Goal: Task Accomplishment & Management: Use online tool/utility

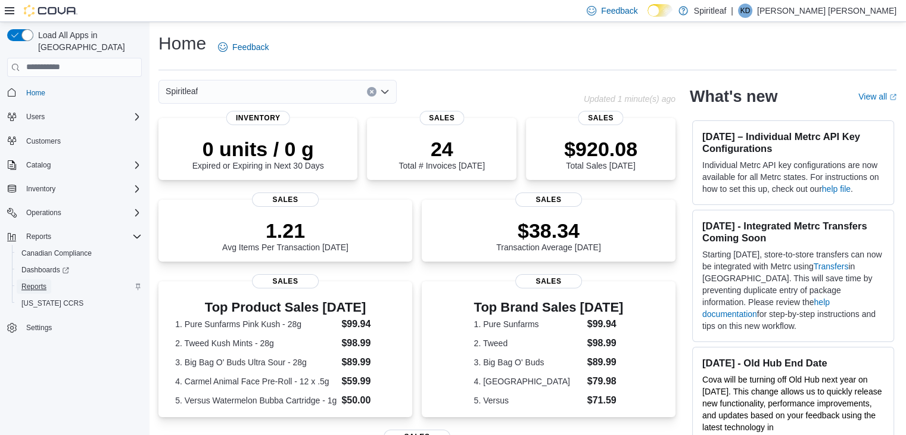
click at [35, 282] on span "Reports" at bounding box center [33, 287] width 25 height 10
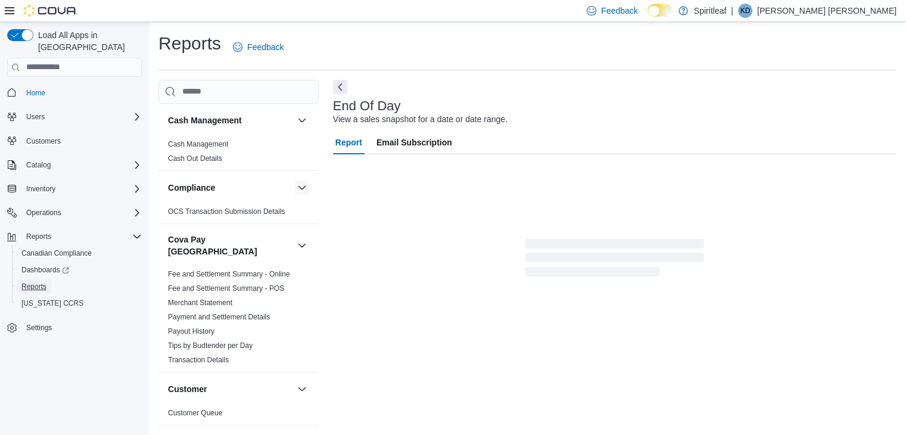
scroll to position [4, 0]
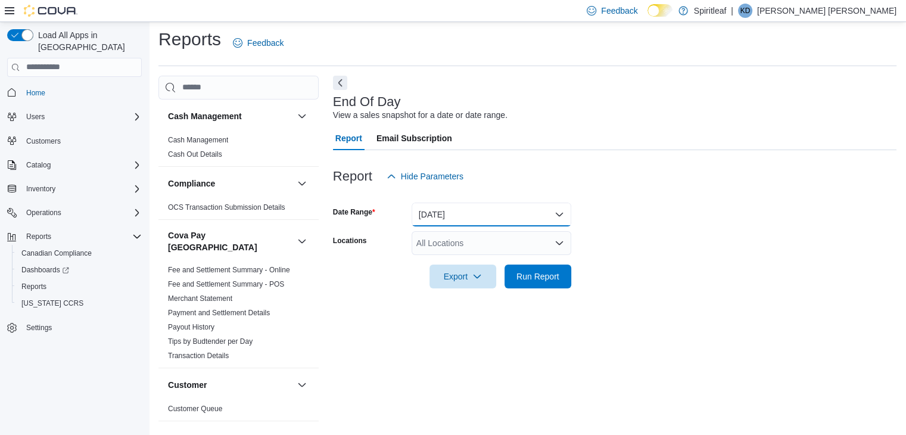
click at [559, 213] on button "Today" at bounding box center [492, 215] width 160 height 24
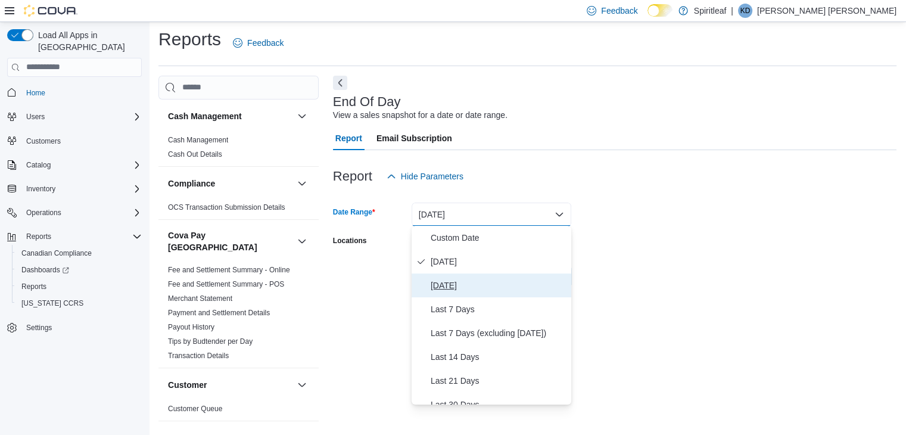
click at [458, 286] on span "Yesterday" at bounding box center [499, 285] width 136 height 14
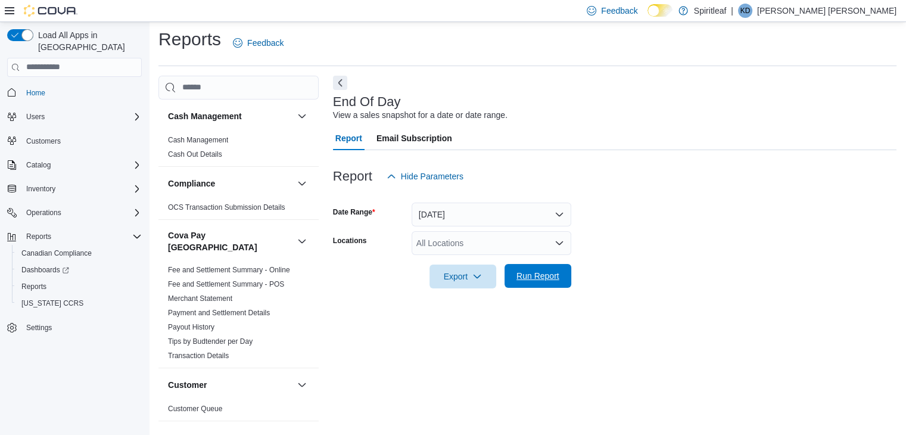
click at [539, 275] on span "Run Report" at bounding box center [538, 276] width 43 height 12
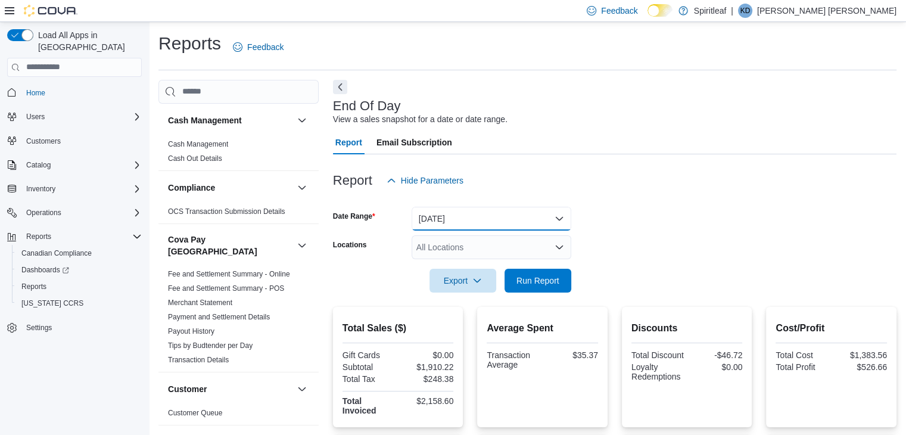
click at [560, 218] on button "Yesterday" at bounding box center [492, 219] width 160 height 24
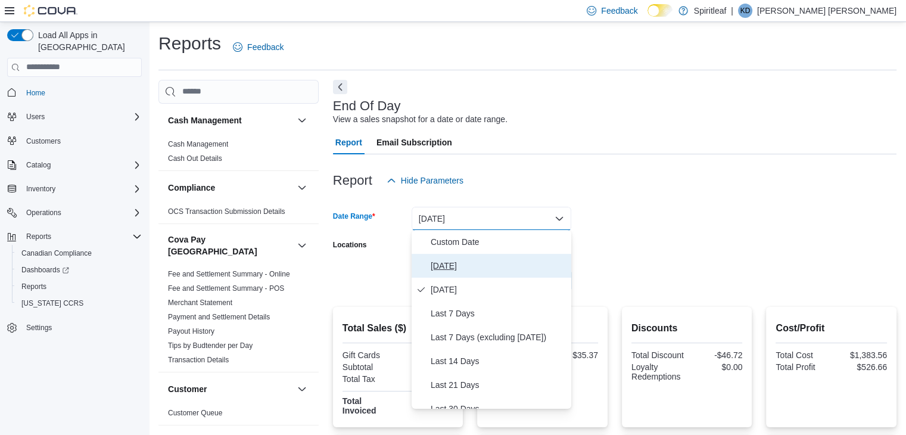
click at [448, 265] on span "Today" at bounding box center [499, 266] width 136 height 14
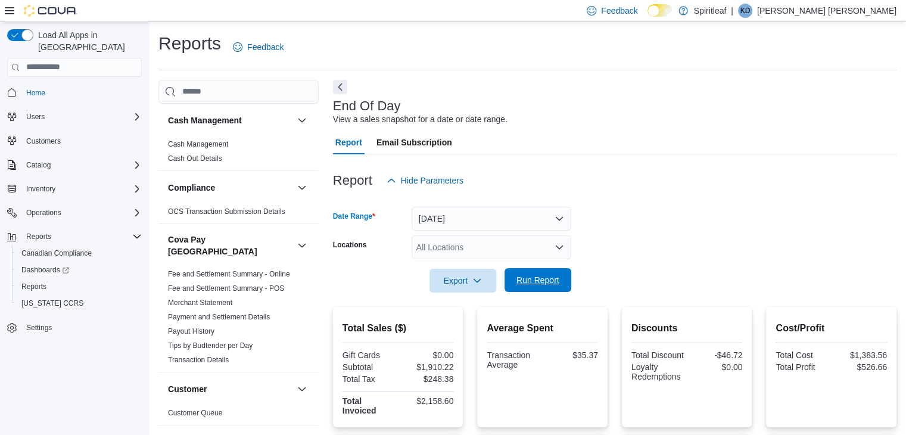
click at [551, 281] on span "Run Report" at bounding box center [538, 280] width 43 height 12
click at [560, 216] on button "Today" at bounding box center [492, 219] width 160 height 24
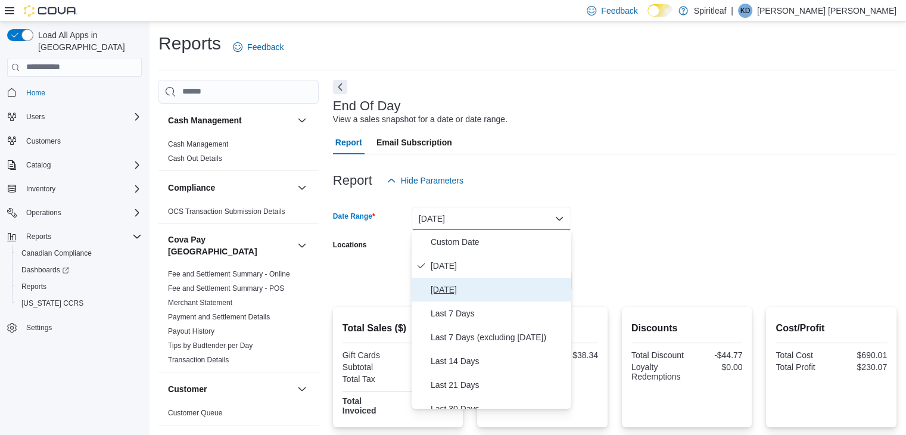
click at [457, 291] on span "Yesterday" at bounding box center [499, 289] width 136 height 14
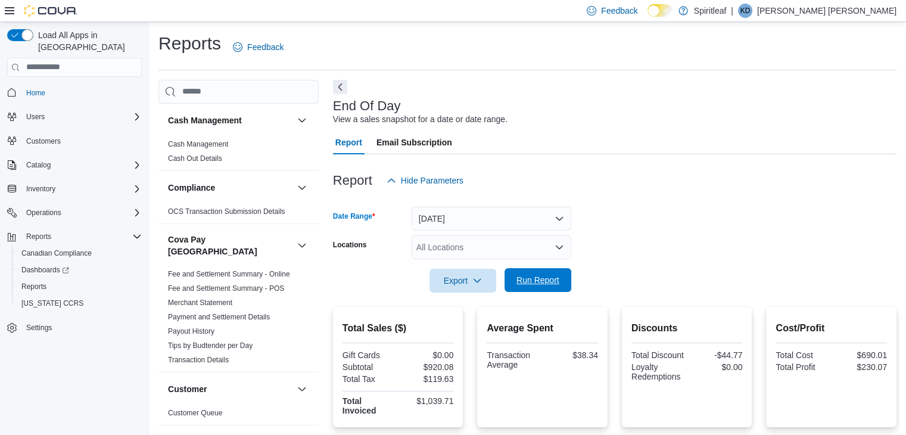
click at [542, 278] on span "Run Report" at bounding box center [538, 280] width 43 height 12
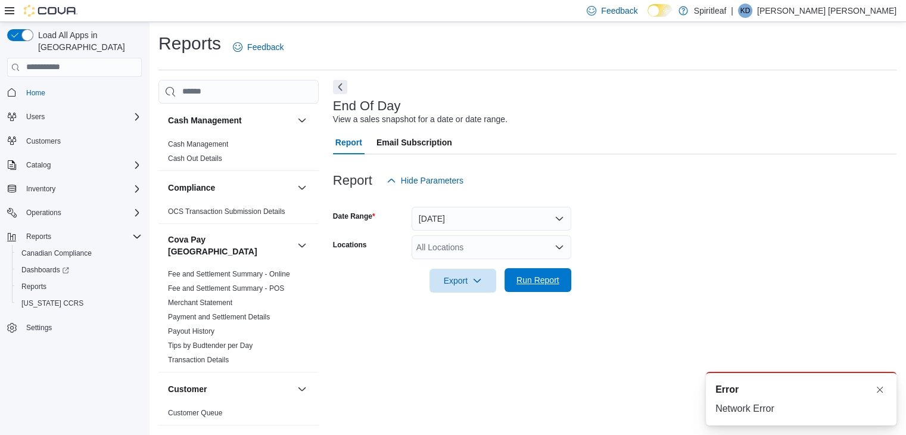
click at [541, 275] on span "Run Report" at bounding box center [538, 280] width 43 height 12
